Goal: Task Accomplishment & Management: Manage account settings

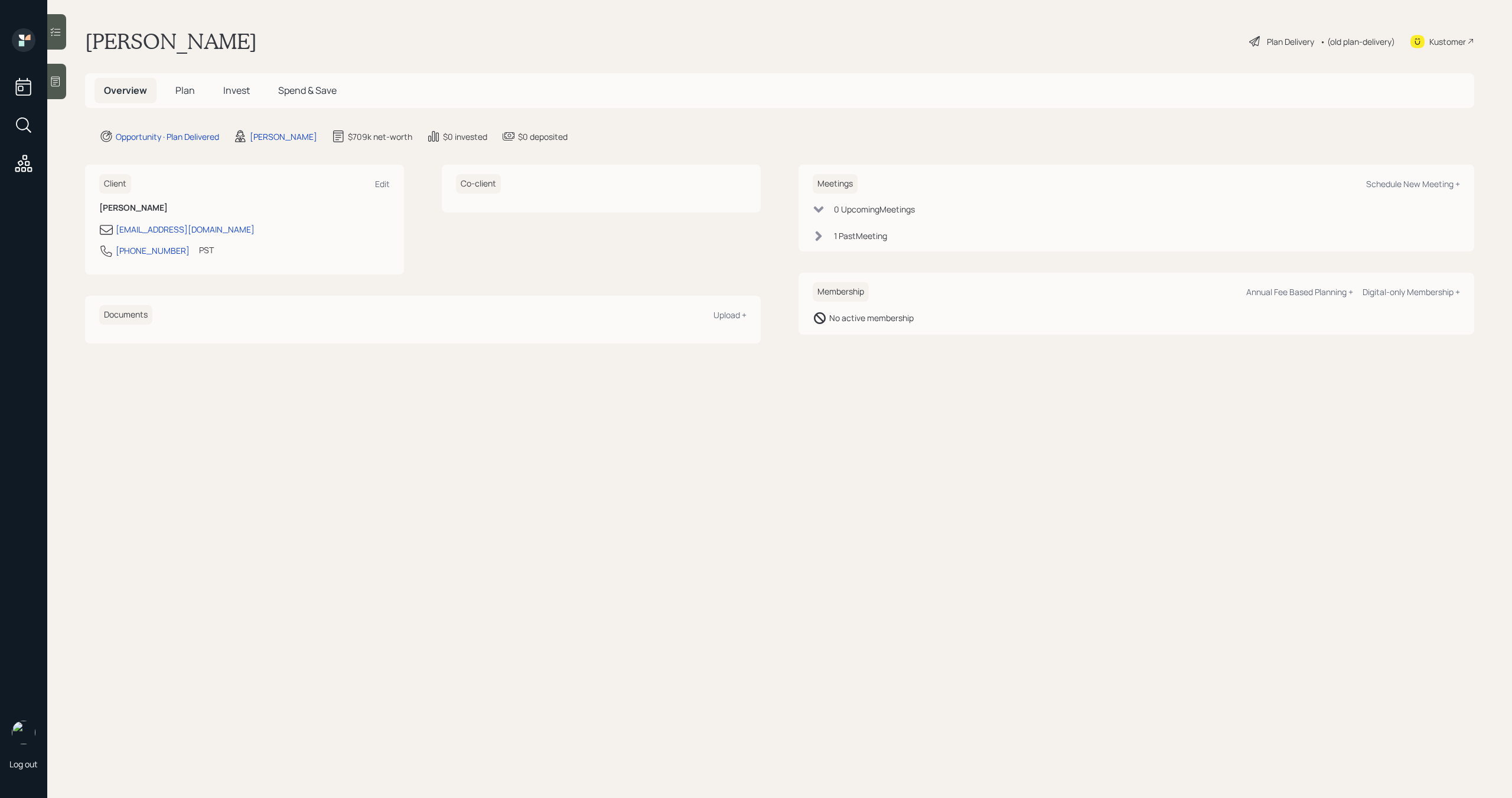
click at [183, 93] on span "Plan" at bounding box center [185, 91] width 19 height 13
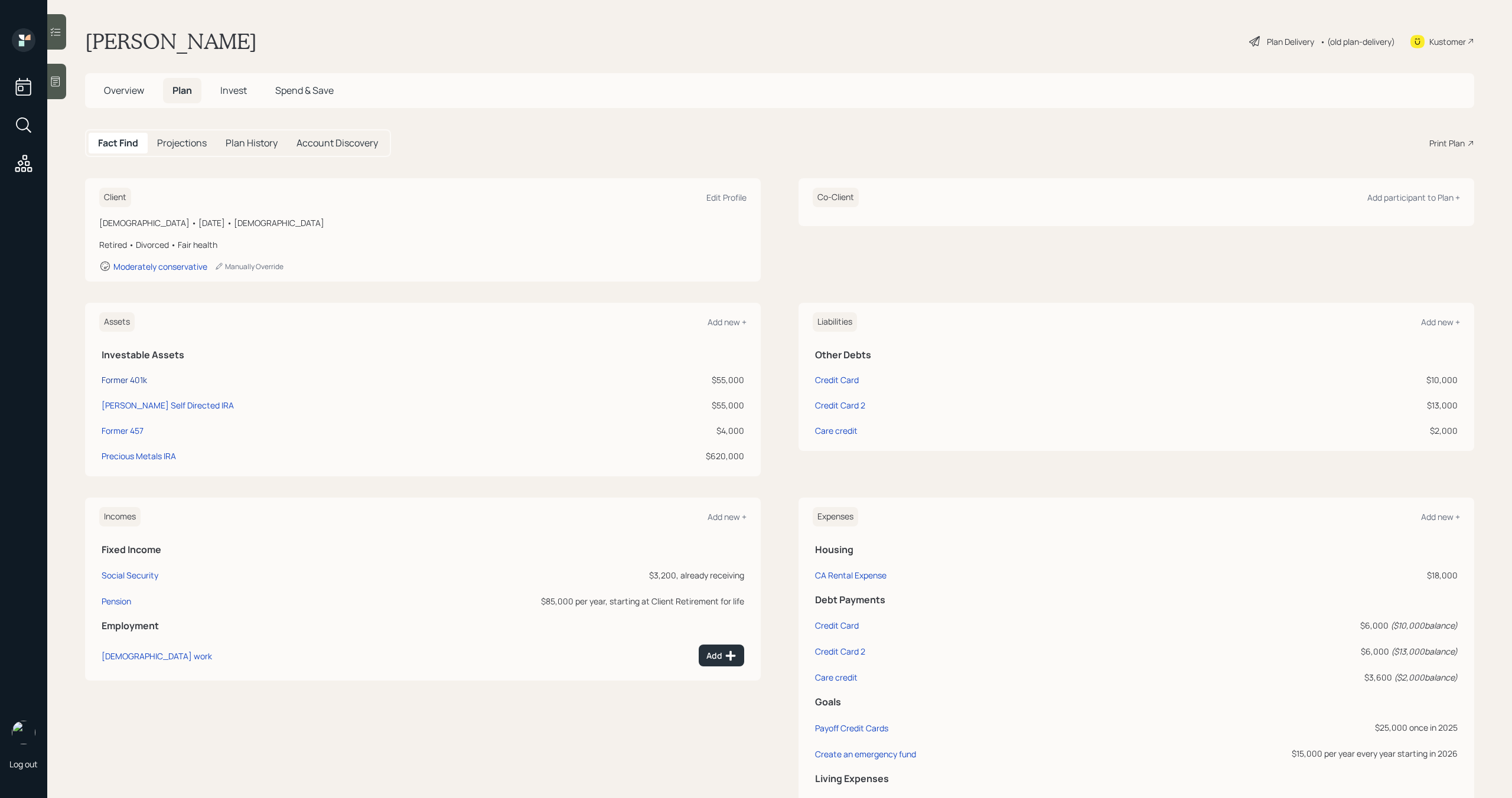
click at [132, 380] on div "Former 401k" at bounding box center [124, 380] width 46 height 13
select select "company_sponsored"
select select "balanced"
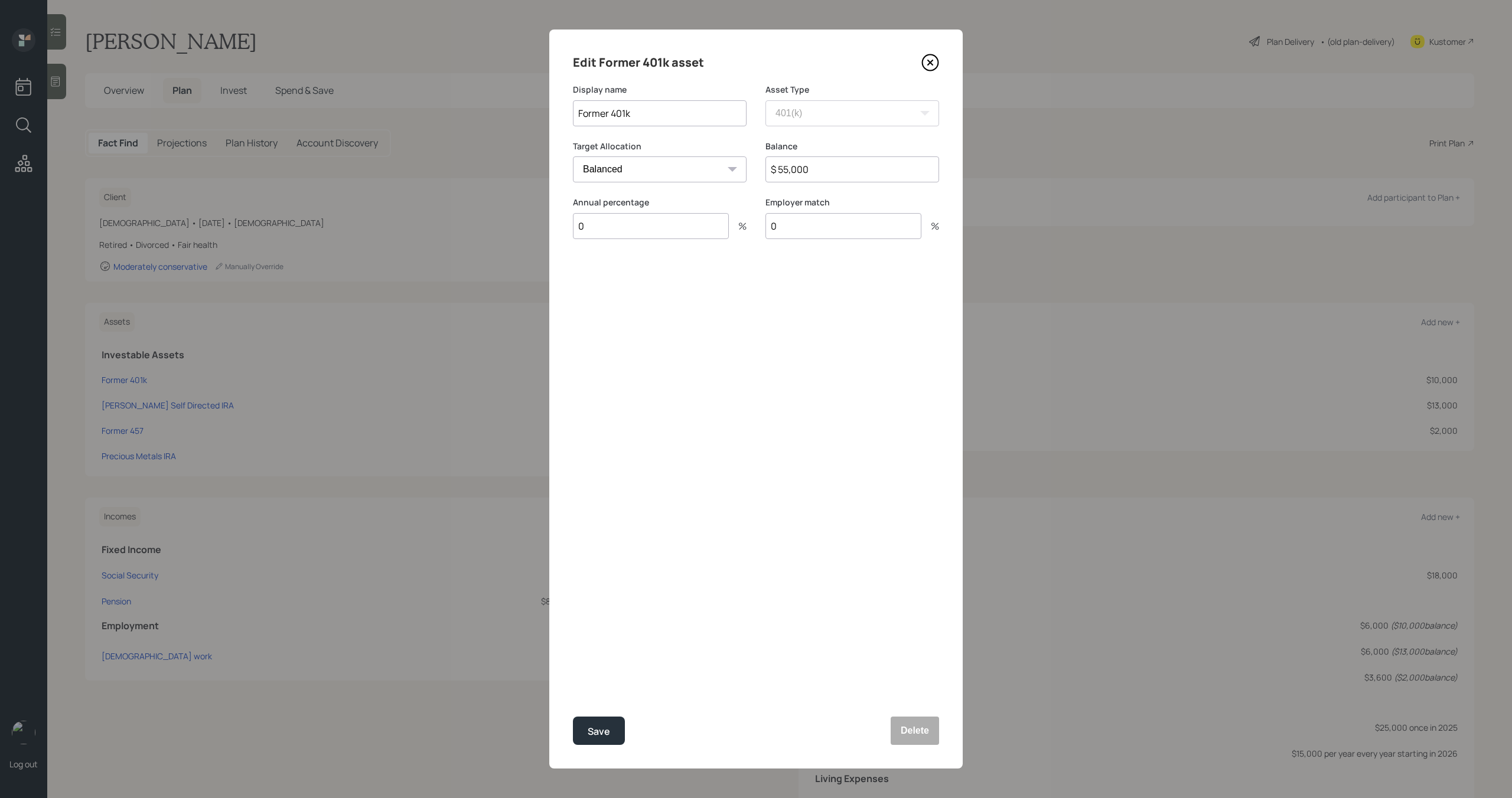
click at [928, 64] on icon at bounding box center [930, 62] width 5 height 5
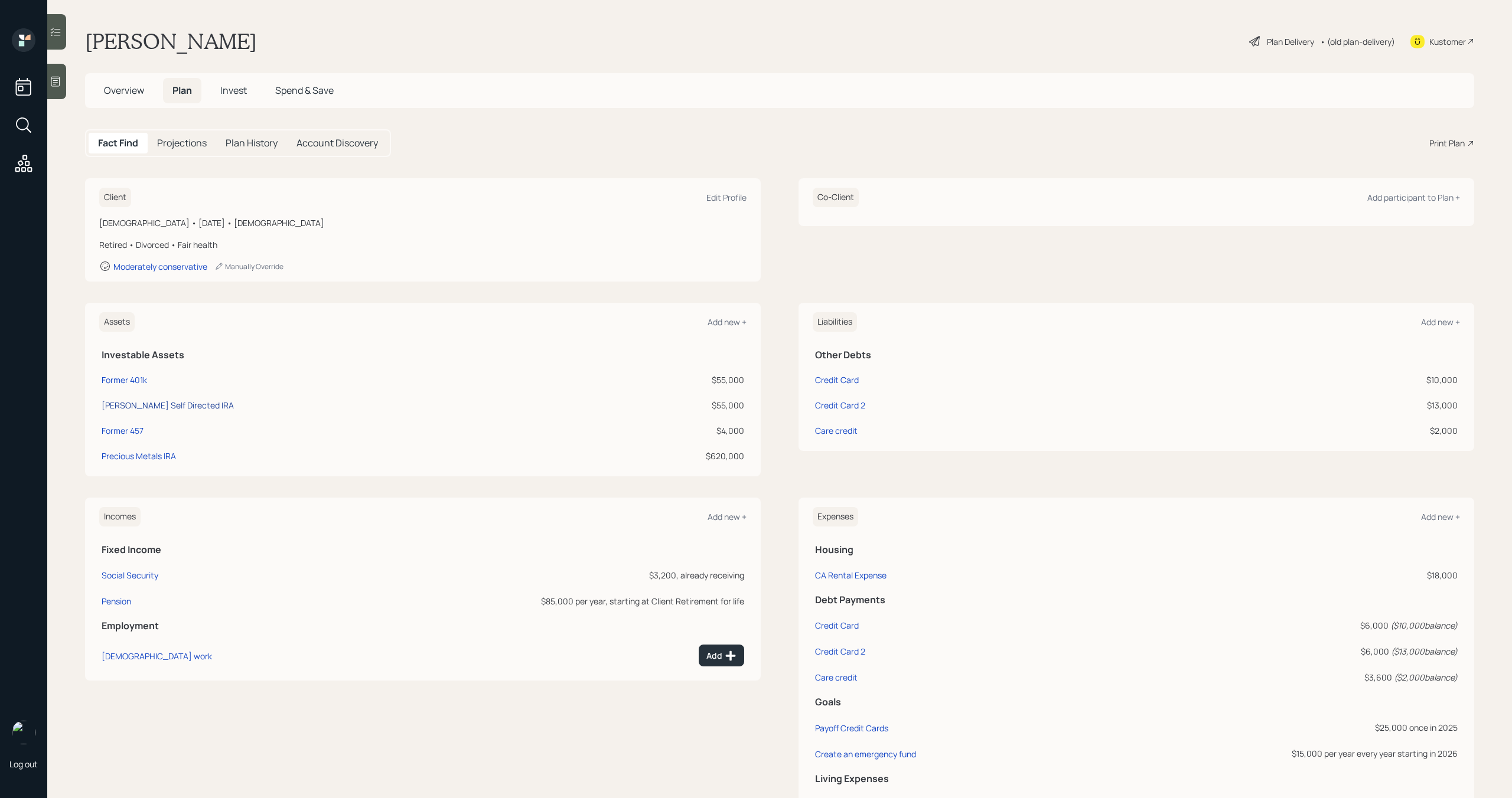
click at [184, 404] on div "Schwab Self Directed IRA" at bounding box center [167, 405] width 132 height 13
select select "ira"
select select "balanced"
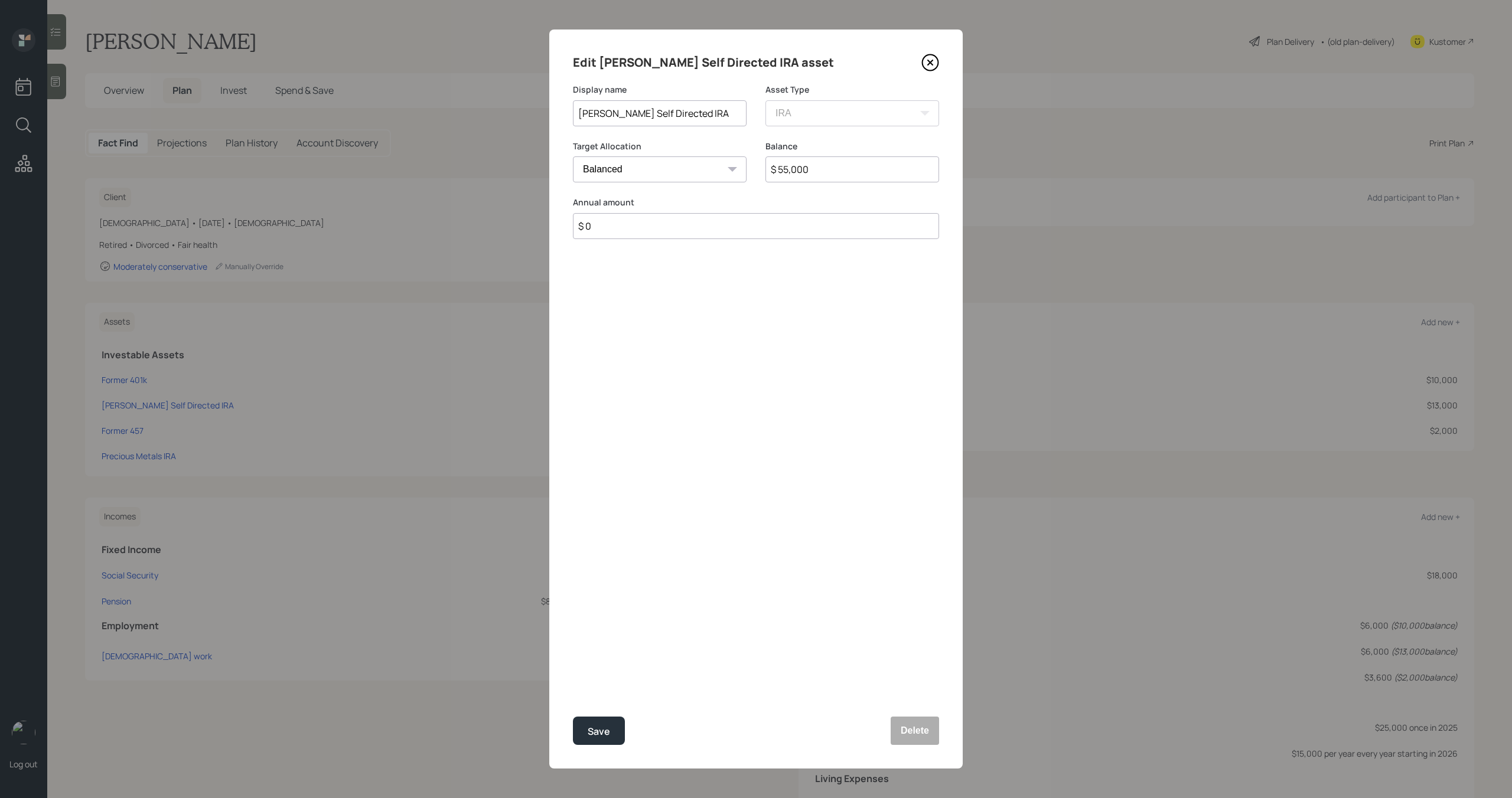
click at [927, 62] on icon at bounding box center [930, 62] width 18 height 18
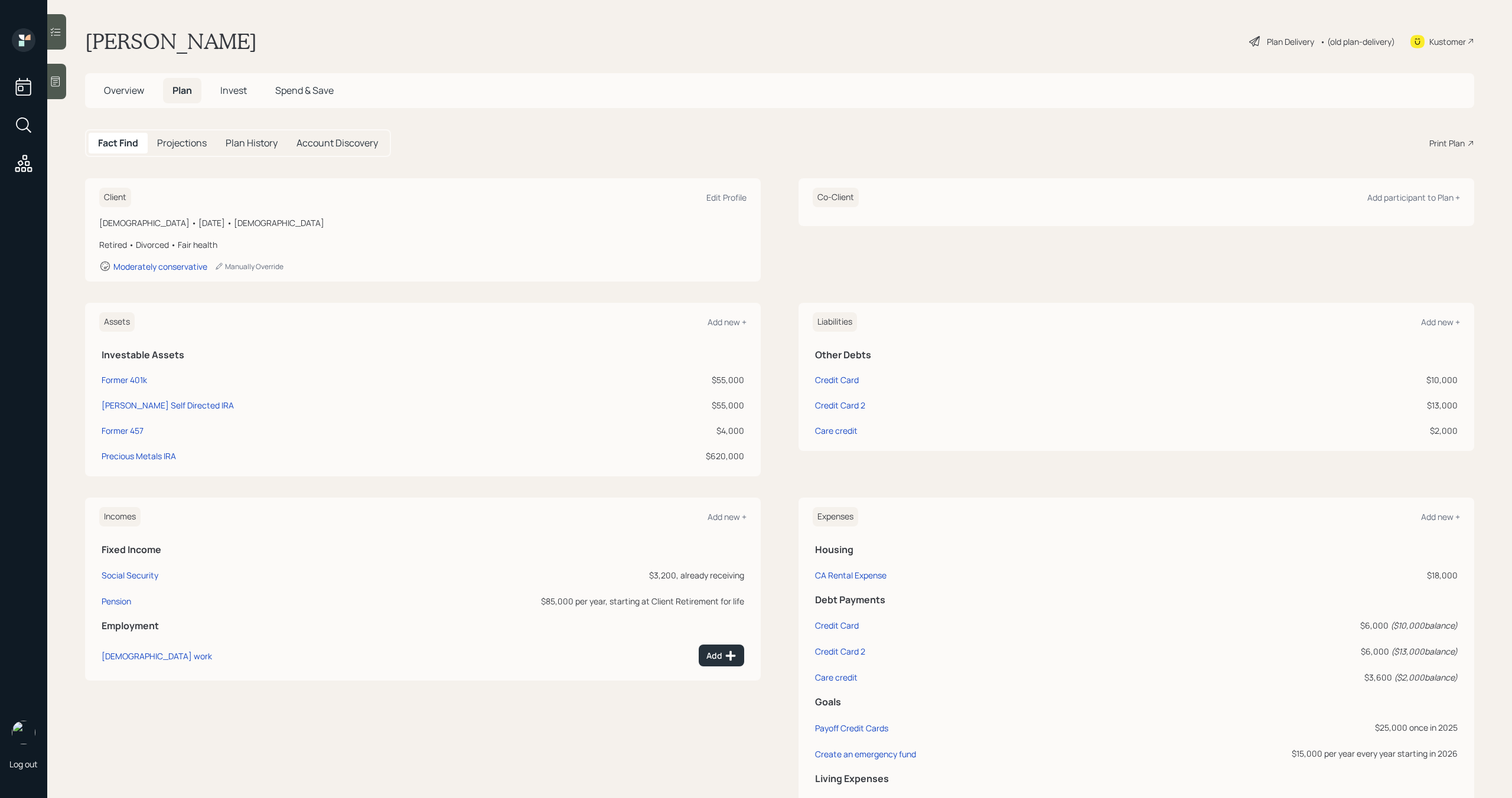
click at [115, 91] on span "Overview" at bounding box center [124, 91] width 40 height 13
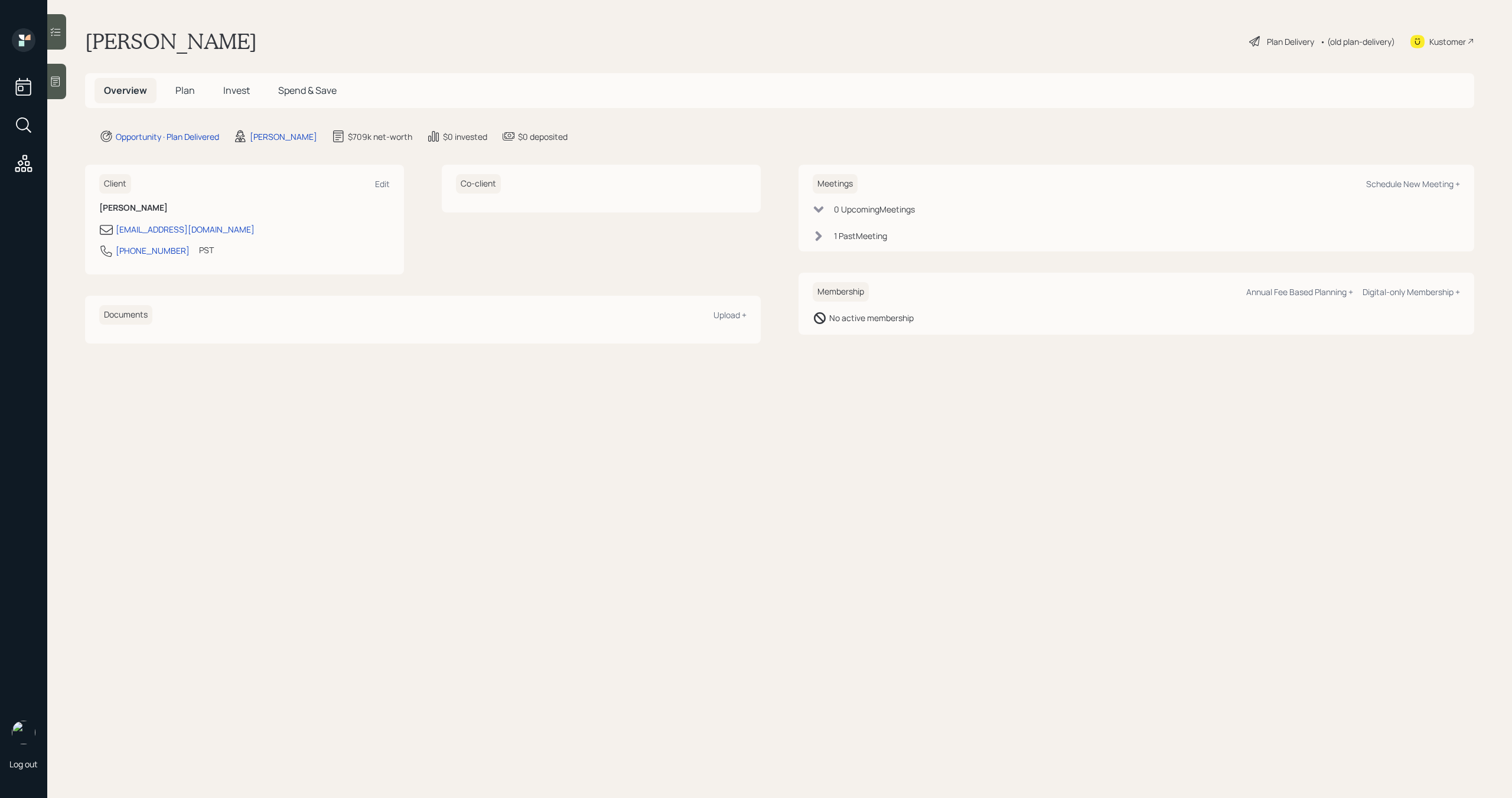
click at [191, 93] on span "Plan" at bounding box center [185, 91] width 19 height 13
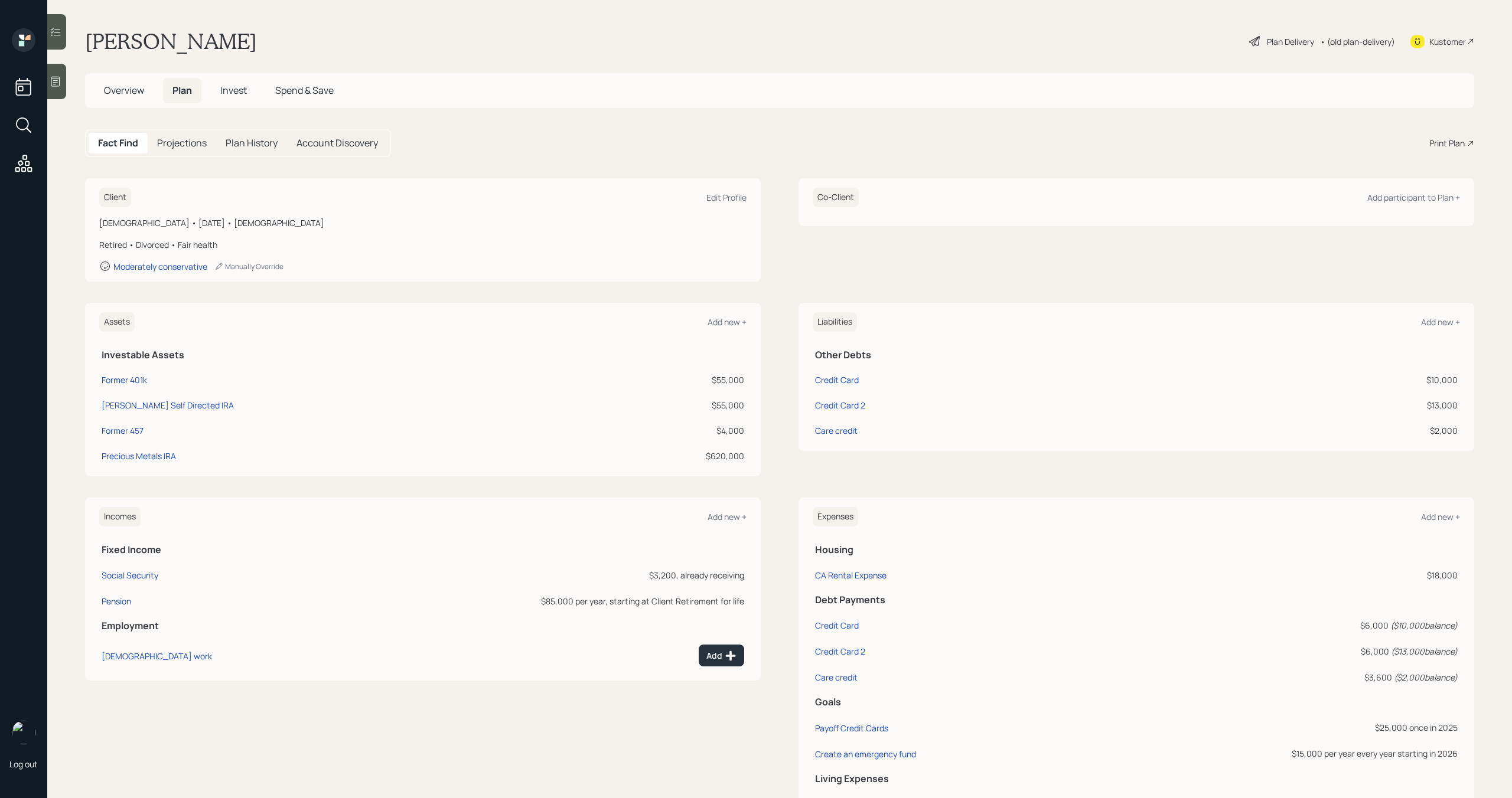
click at [113, 95] on span "Overview" at bounding box center [124, 91] width 40 height 13
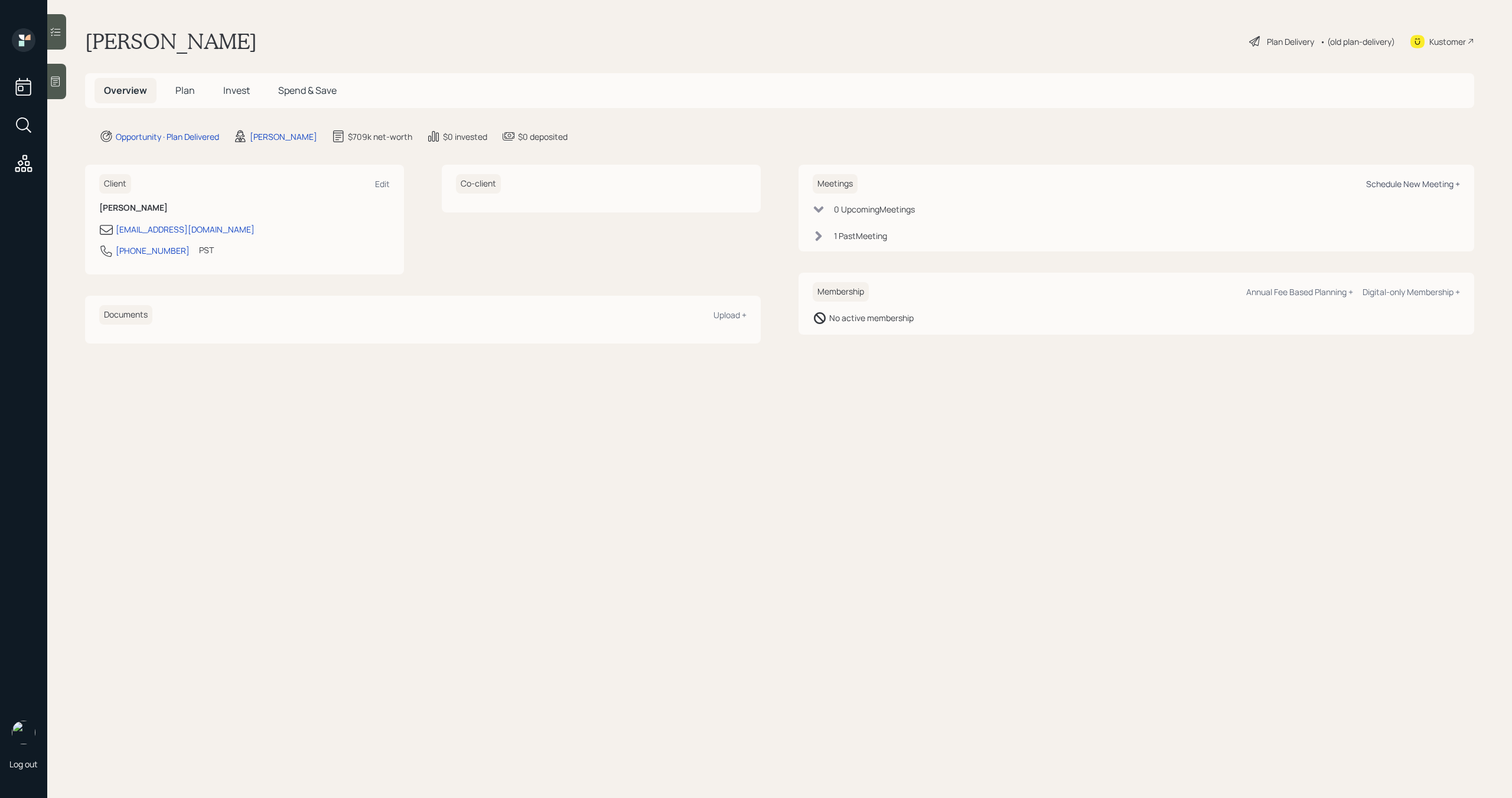
click at [1410, 187] on div "Schedule New Meeting +" at bounding box center [1413, 183] width 94 height 11
select select "bffa7908-1b2a-4c79-9bb6-f0ec9aed22d3"
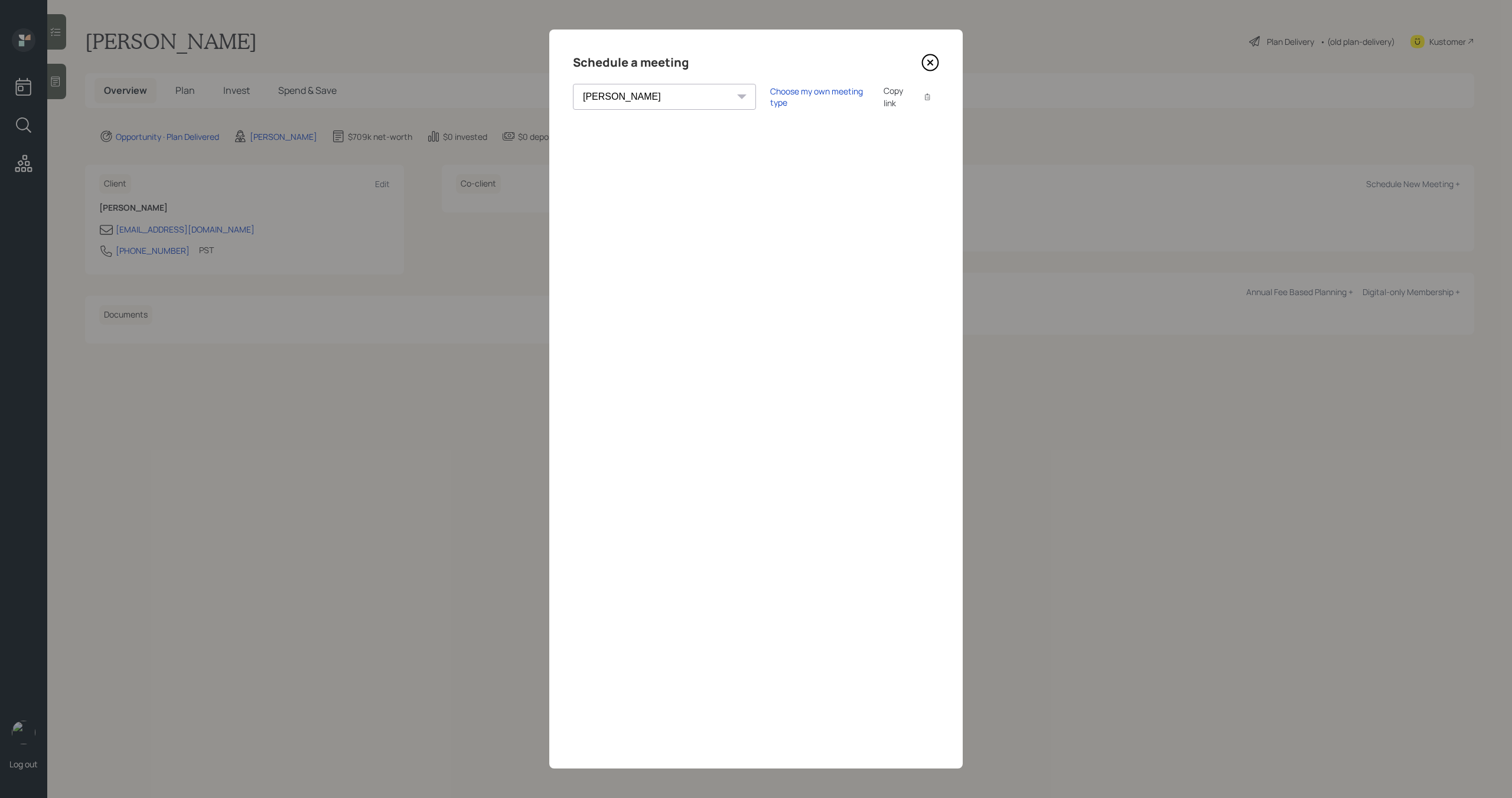
click at [930, 66] on icon at bounding box center [930, 62] width 18 height 18
